Goal: Transaction & Acquisition: Purchase product/service

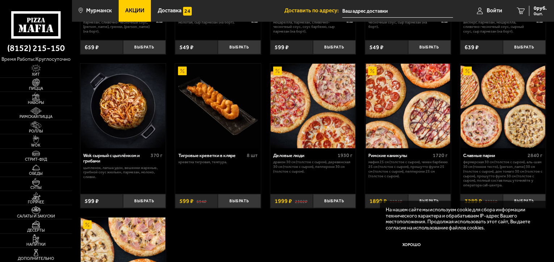
scroll to position [290, 0]
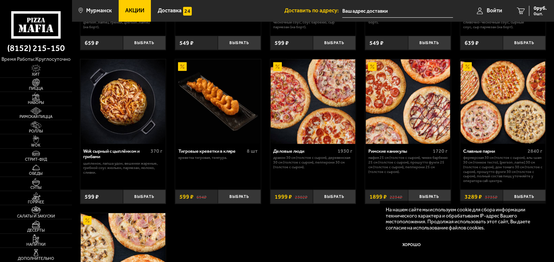
click at [514, 103] on img at bounding box center [503, 101] width 85 height 85
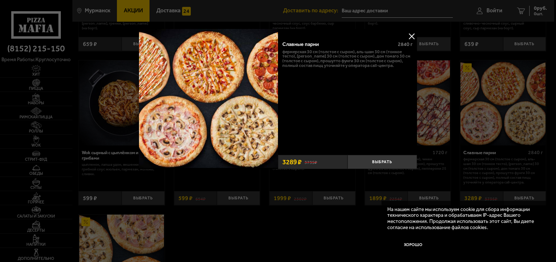
click at [413, 35] on button at bounding box center [411, 36] width 11 height 11
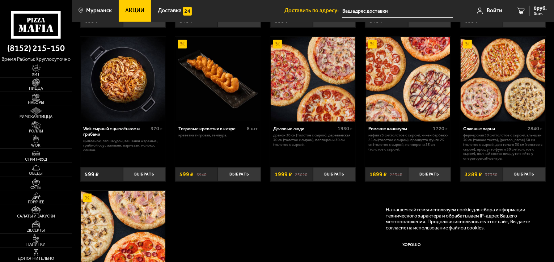
scroll to position [362, 0]
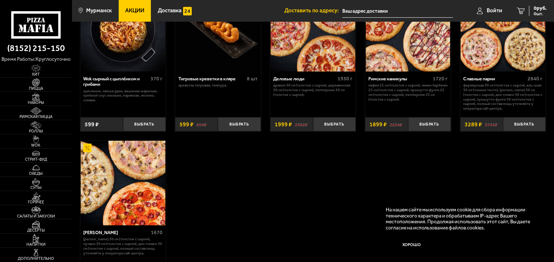
click at [400, 81] on div "Римские каникулы" at bounding box center [400, 78] width 63 height 5
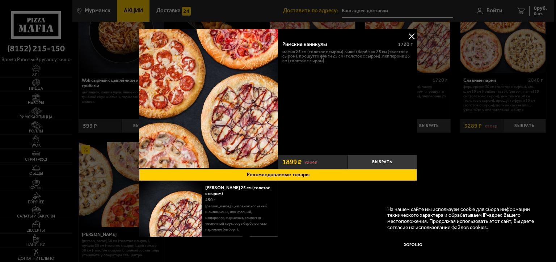
click at [412, 34] on button at bounding box center [411, 36] width 11 height 11
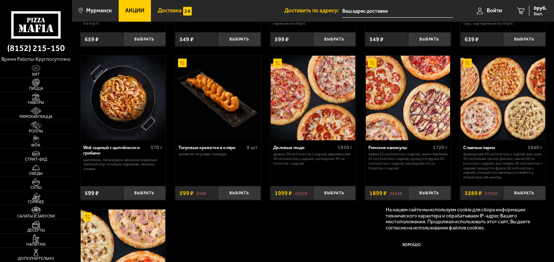
scroll to position [290, 0]
